Goal: Find specific page/section: Find specific page/section

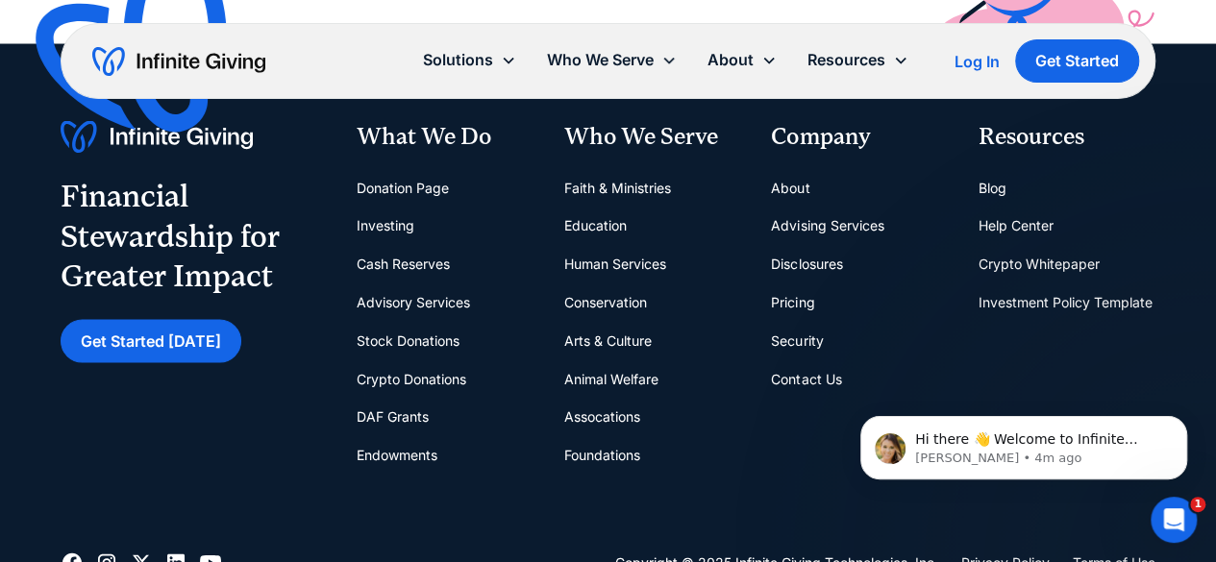
scroll to position [5498, 0]
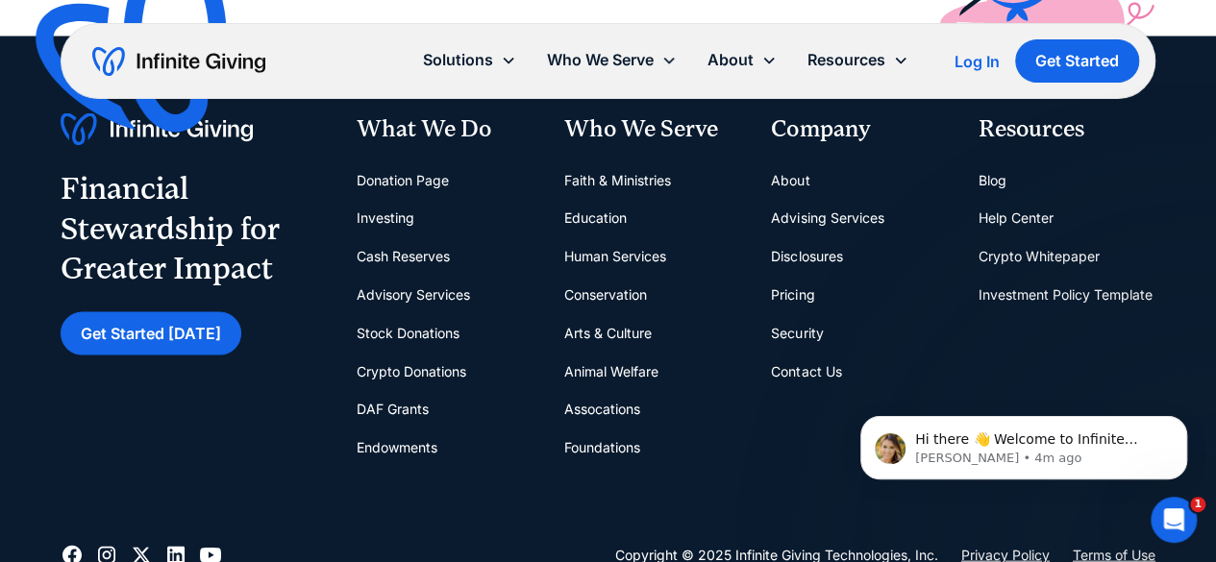
click at [392, 178] on link "Donation Page" at bounding box center [403, 180] width 92 height 38
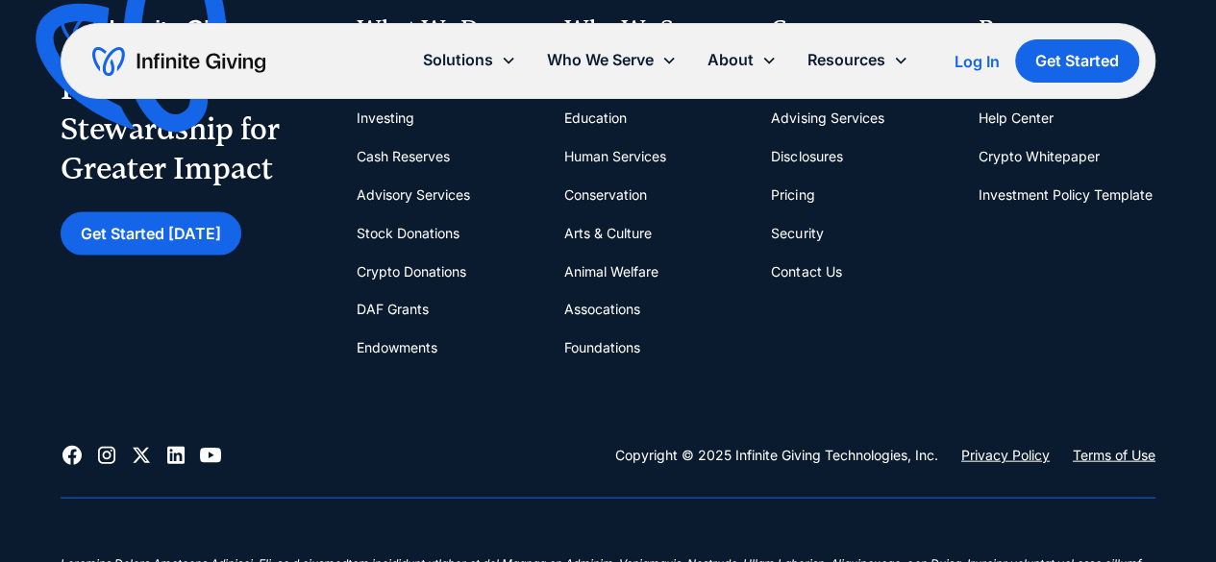
click at [415, 231] on link "Stock Donations" at bounding box center [408, 233] width 103 height 38
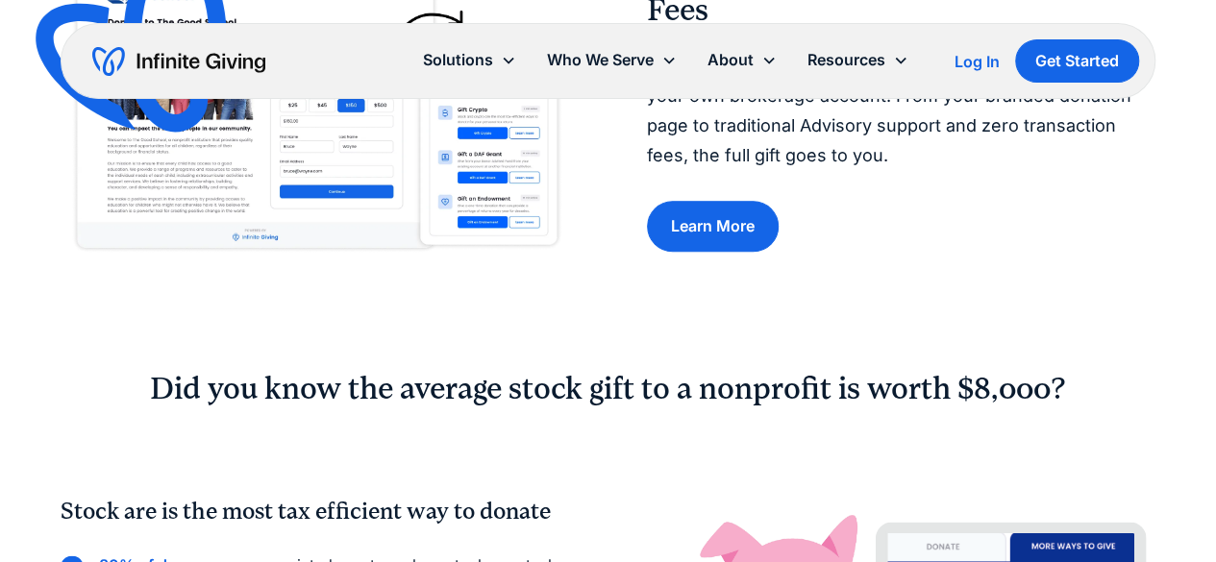
scroll to position [847, 0]
